Goal: Task Accomplishment & Management: Complete application form

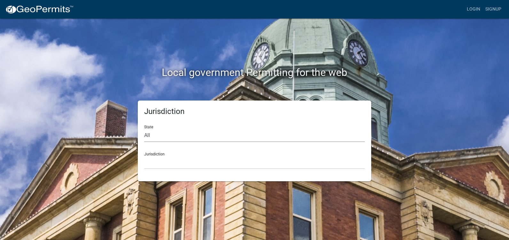
click at [157, 136] on select "All [US_STATE] [US_STATE] [US_STATE] [US_STATE] [US_STATE] [US_STATE] [US_STATE…" at bounding box center [254, 135] width 220 height 13
select select "[US_STATE]"
click at [144, 129] on select "All Colorado Georgia Indiana Iowa Kansas Minnesota Ohio South Carolina Wisconsin" at bounding box center [254, 135] width 220 height 13
click at [163, 154] on div "Jurisdiction Carroll County, Georgia Cook County, Georgia Crawford County, Geor…" at bounding box center [254, 158] width 220 height 22
click at [162, 152] on div "Jurisdiction Carroll County, Georgia Cook County, Georgia Crawford County, Geor…" at bounding box center [254, 158] width 220 height 22
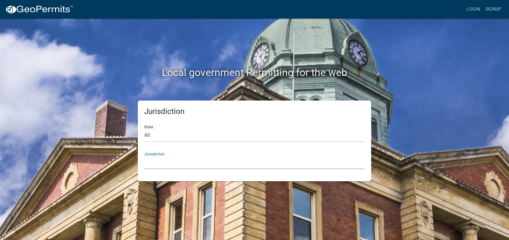
click at [177, 165] on select "Carroll County, Georgia Cook County, Georgia Crawford County, Georgia Gilmer Co…" at bounding box center [254, 162] width 220 height 13
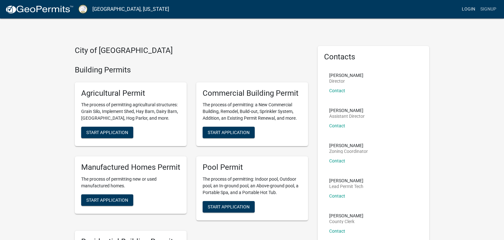
click at [471, 8] on link "Login" at bounding box center [468, 9] width 19 height 12
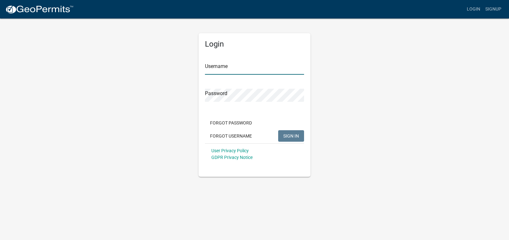
click at [231, 68] on input "Username" at bounding box center [254, 68] width 99 height 13
type input "Eleyelec"
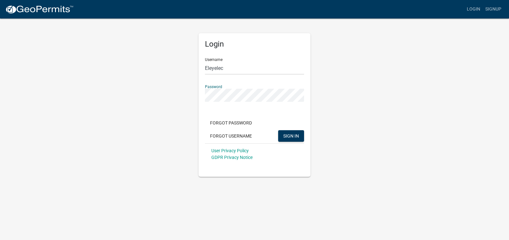
click at [278, 130] on button "SIGN IN" at bounding box center [291, 136] width 26 height 12
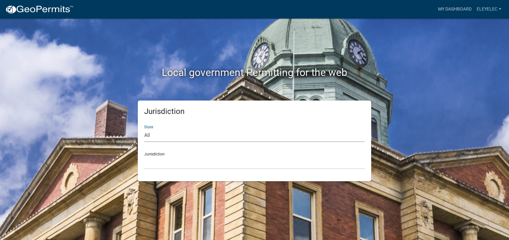
drag, startPoint x: 185, startPoint y: 140, endPoint x: 181, endPoint y: 135, distance: 6.3
click at [185, 140] on select "All Colorado Georgia Indiana Iowa Kansas Minnesota Ohio South Carolina Wisconsin" at bounding box center [254, 135] width 220 height 13
select select "Georgia"
click at [144, 129] on select "All Colorado Georgia Indiana Iowa Kansas Minnesota Ohio South Carolina Wisconsin" at bounding box center [254, 135] width 220 height 13
click at [172, 161] on select "Carroll County, Georgia Cook County, Georgia Crawford County, Georgia Gilmer Co…" at bounding box center [254, 162] width 220 height 13
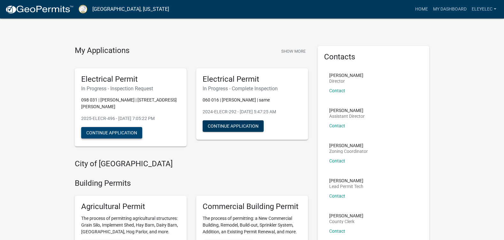
click at [120, 127] on button "Continue Application" at bounding box center [111, 133] width 61 height 12
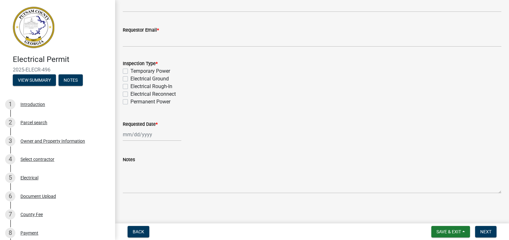
scroll to position [91, 0]
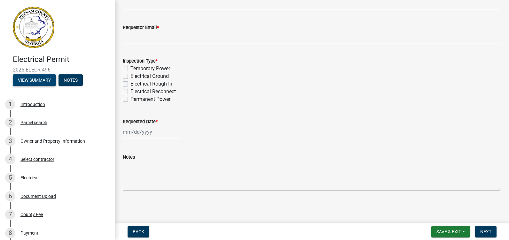
click at [27, 80] on button "View Summary" at bounding box center [34, 80] width 43 height 12
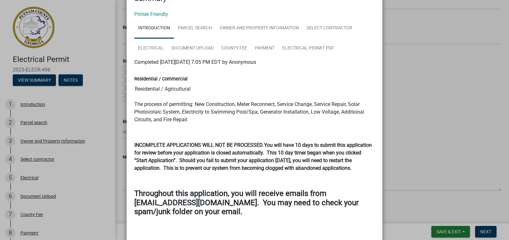
scroll to position [0, 0]
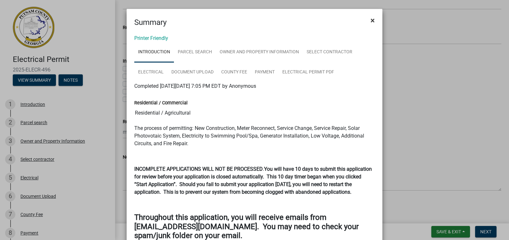
click at [371, 21] on span "×" at bounding box center [372, 20] width 4 height 9
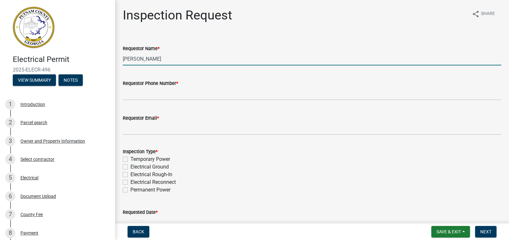
click at [200, 55] on input "[PERSON_NAME]" at bounding box center [312, 58] width 378 height 13
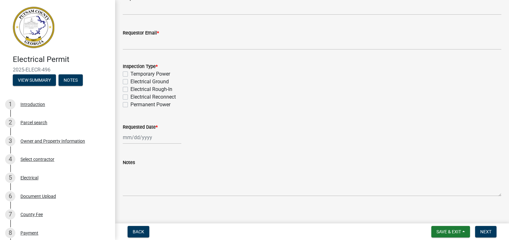
scroll to position [91, 0]
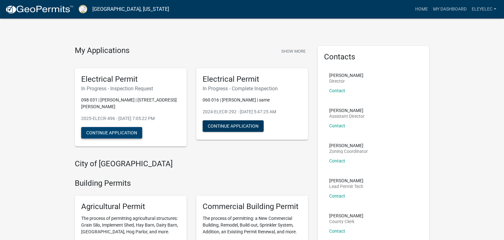
click at [133, 128] on button "Continue Application" at bounding box center [111, 133] width 61 height 12
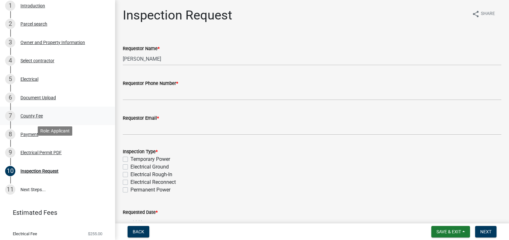
scroll to position [117, 0]
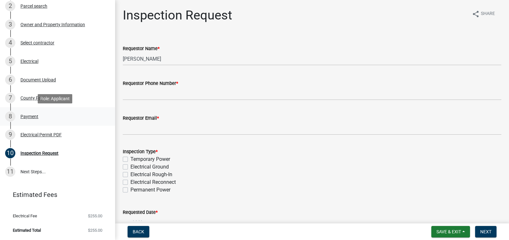
click at [28, 115] on div "Payment" at bounding box center [29, 116] width 18 height 4
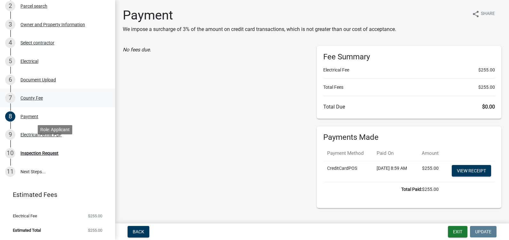
scroll to position [0, 0]
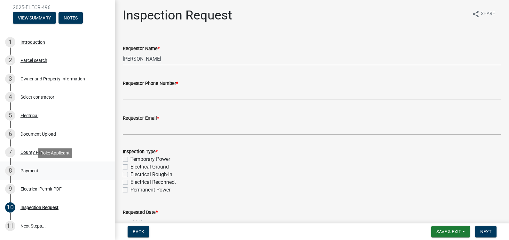
scroll to position [96, 0]
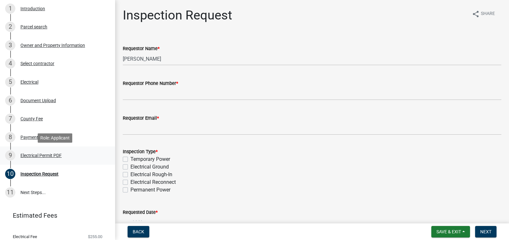
click at [40, 155] on div "Electrical Permit PDF" at bounding box center [40, 155] width 41 height 4
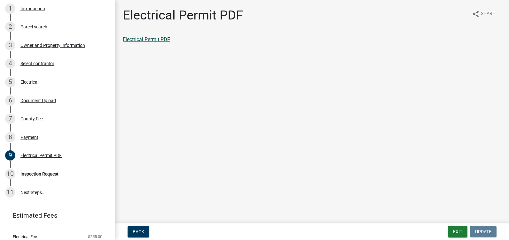
click at [155, 39] on link "Electrical Permit PDF" at bounding box center [146, 39] width 47 height 6
click at [32, 137] on div "Payment" at bounding box center [29, 137] width 18 height 4
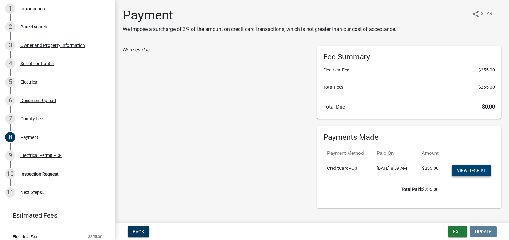
click at [472, 177] on link "View receipt" at bounding box center [470, 171] width 39 height 12
